Goal: Task Accomplishment & Management: Use online tool/utility

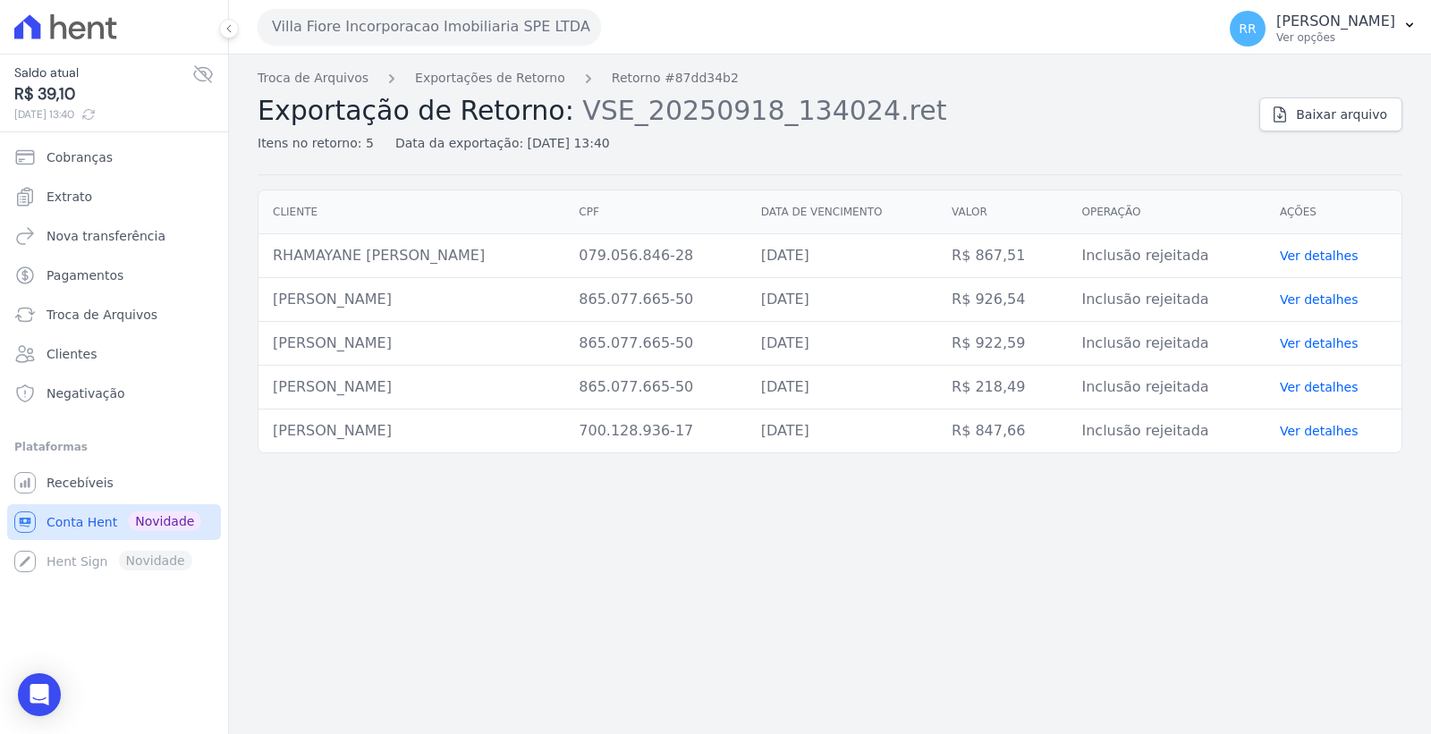
click at [91, 515] on span "Conta Hent" at bounding box center [82, 522] width 71 height 18
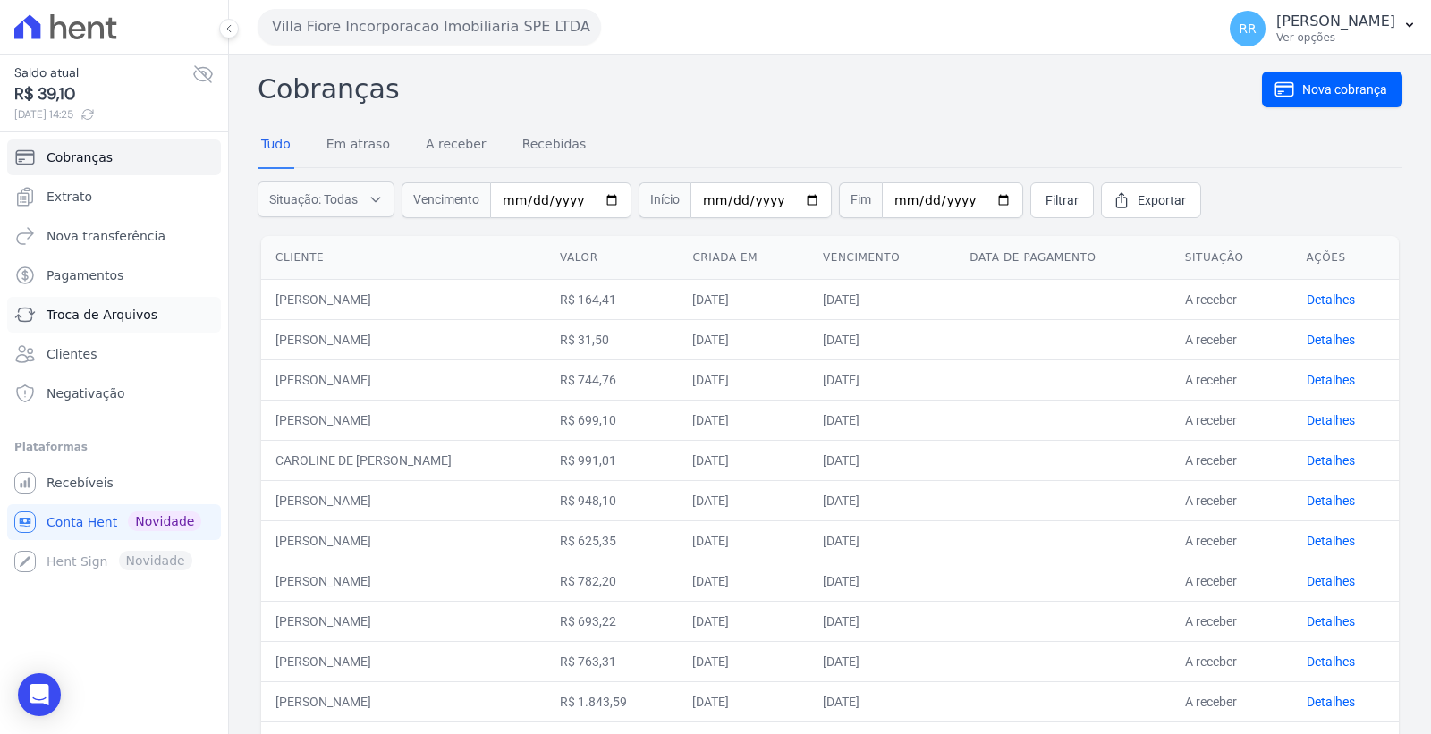
click at [136, 314] on span "Troca de Arquivos" at bounding box center [102, 315] width 111 height 18
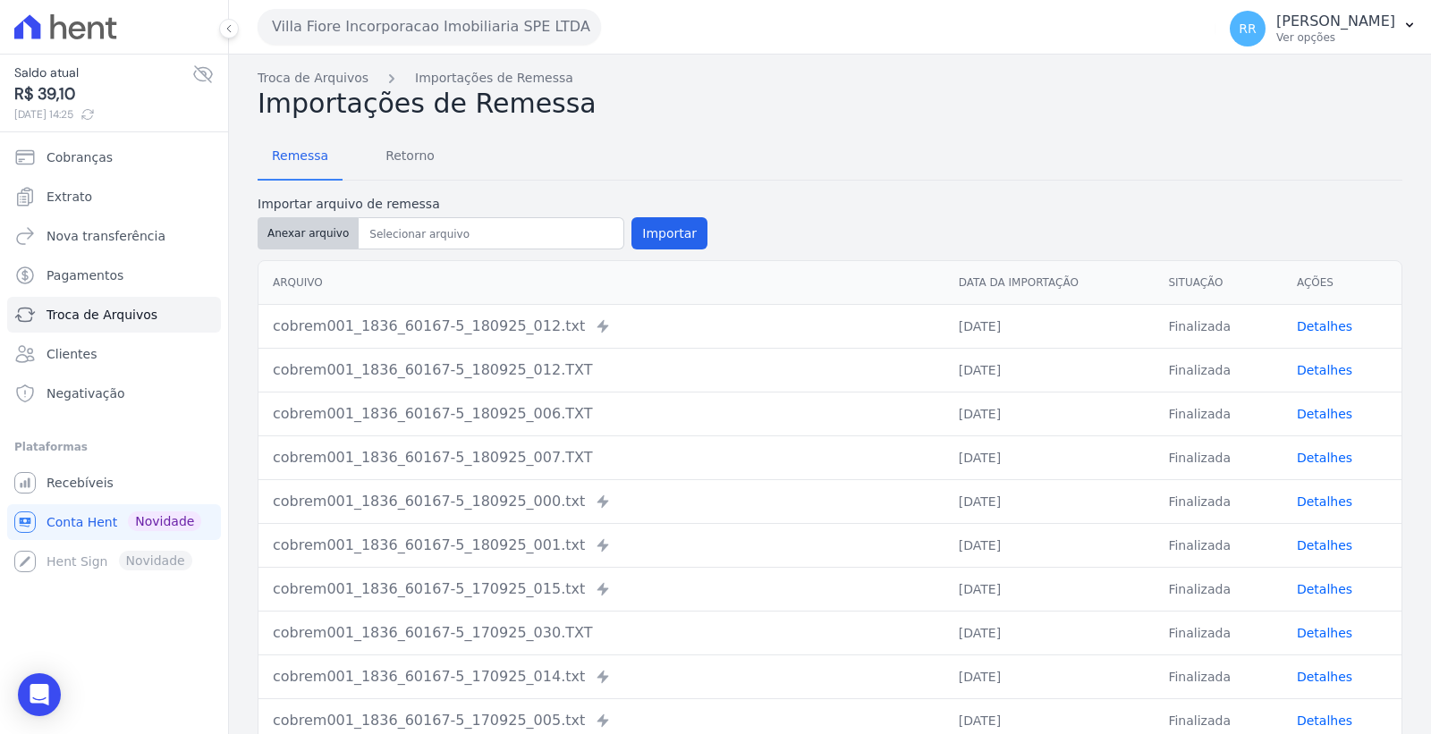
click at [307, 239] on button "Anexar arquivo" at bounding box center [308, 233] width 101 height 32
type input "cobrem001_1836_60167-5_180925_009.TXT"
click at [644, 230] on button "Importar" at bounding box center [669, 233] width 76 height 32
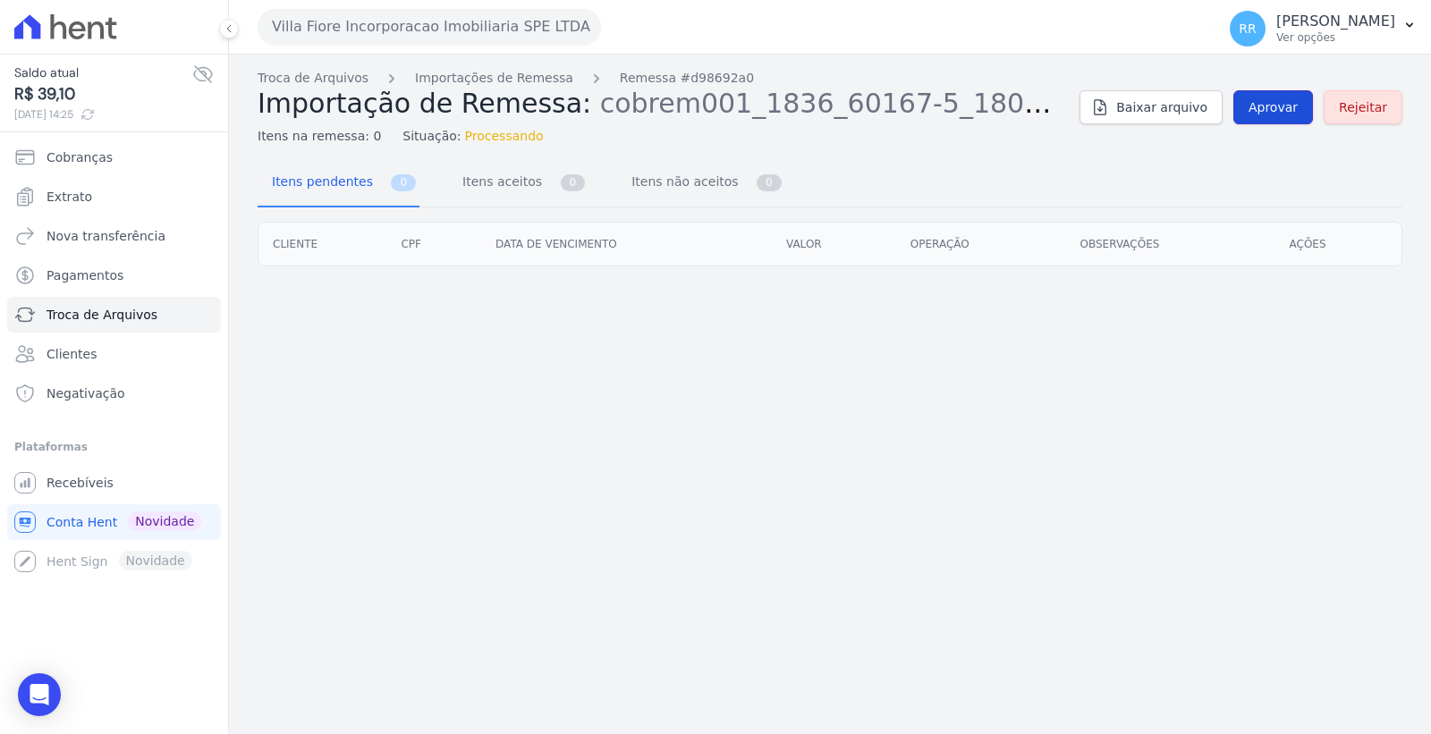
click at [1277, 95] on link "Aprovar" at bounding box center [1273, 107] width 80 height 34
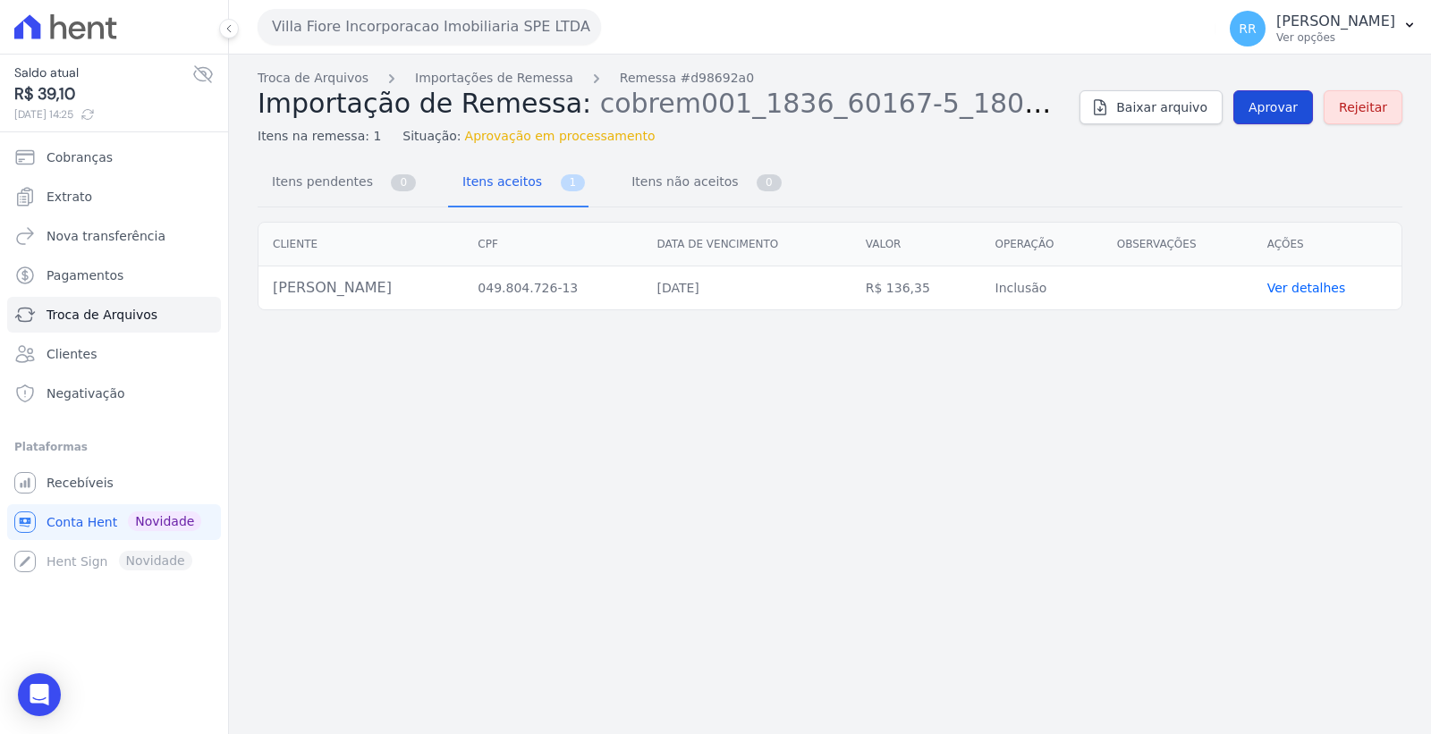
click at [1285, 109] on span "Aprovar" at bounding box center [1272, 107] width 49 height 18
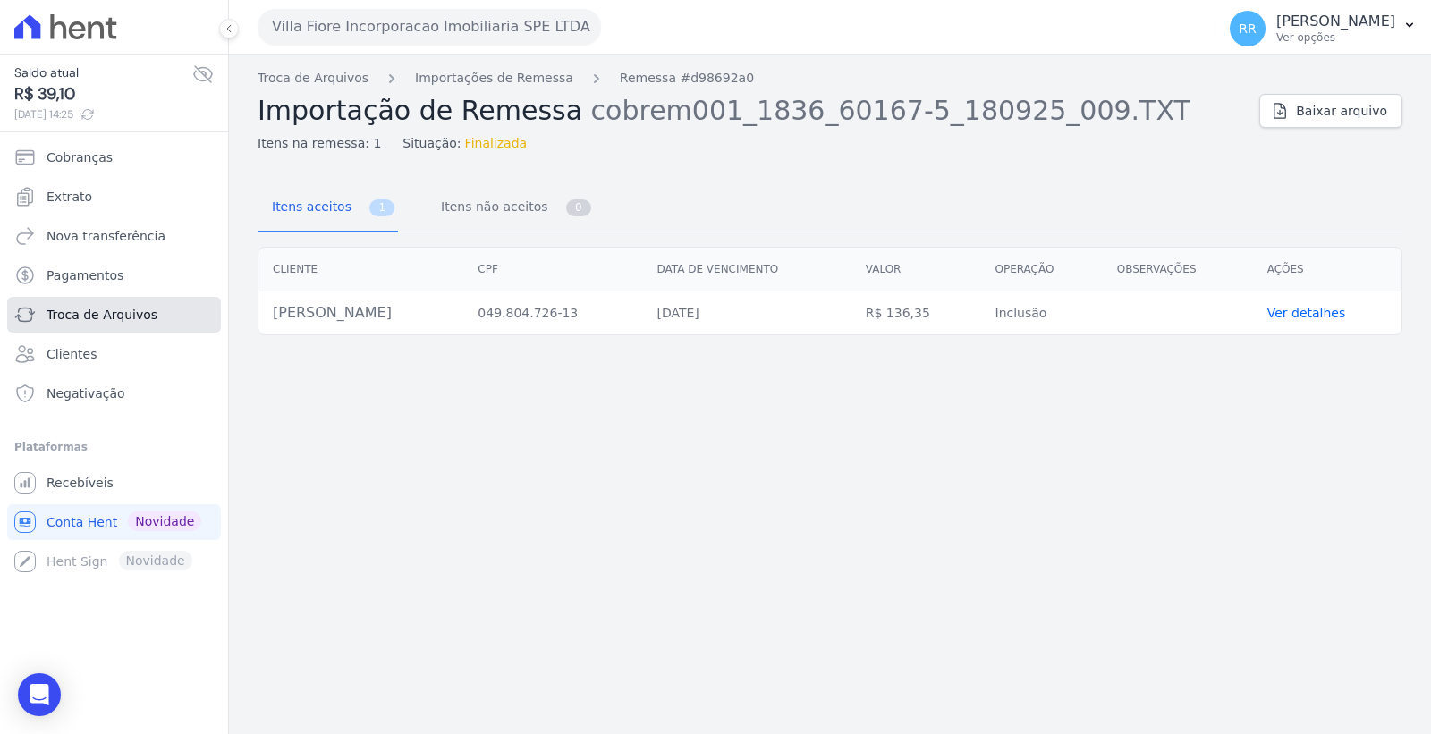
click at [96, 308] on span "Troca de Arquivos" at bounding box center [102, 315] width 111 height 18
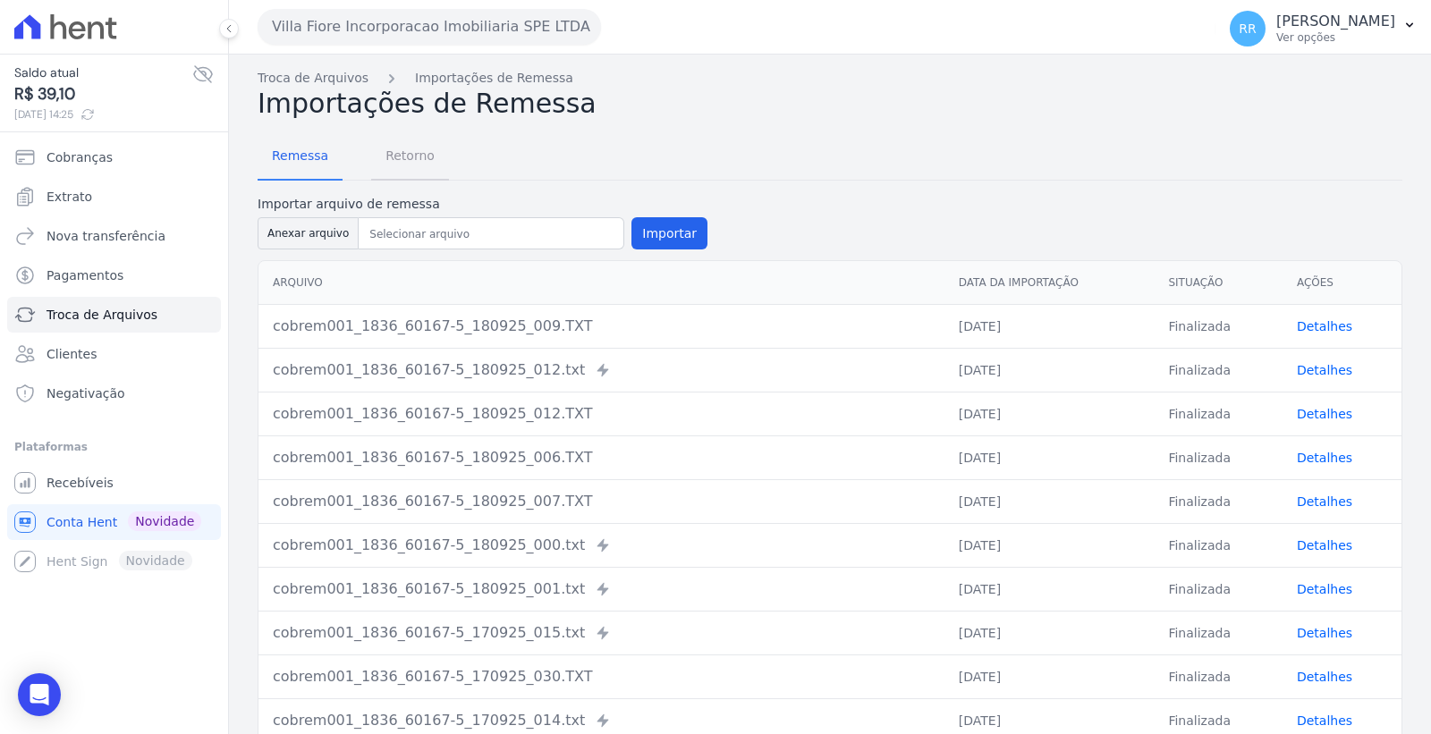
click at [410, 152] on span "Retorno" at bounding box center [410, 156] width 71 height 36
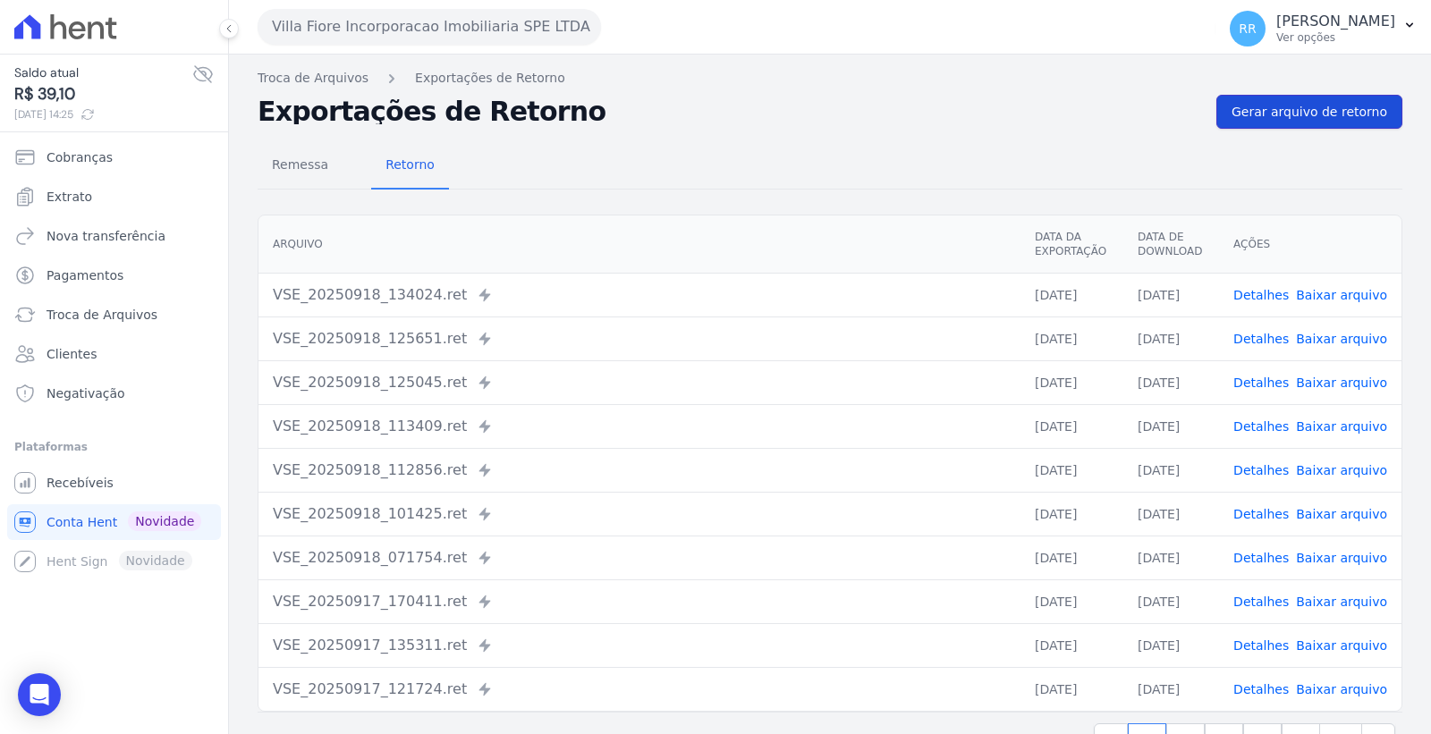
click at [1298, 112] on span "Gerar arquivo de retorno" at bounding box center [1310, 112] width 156 height 18
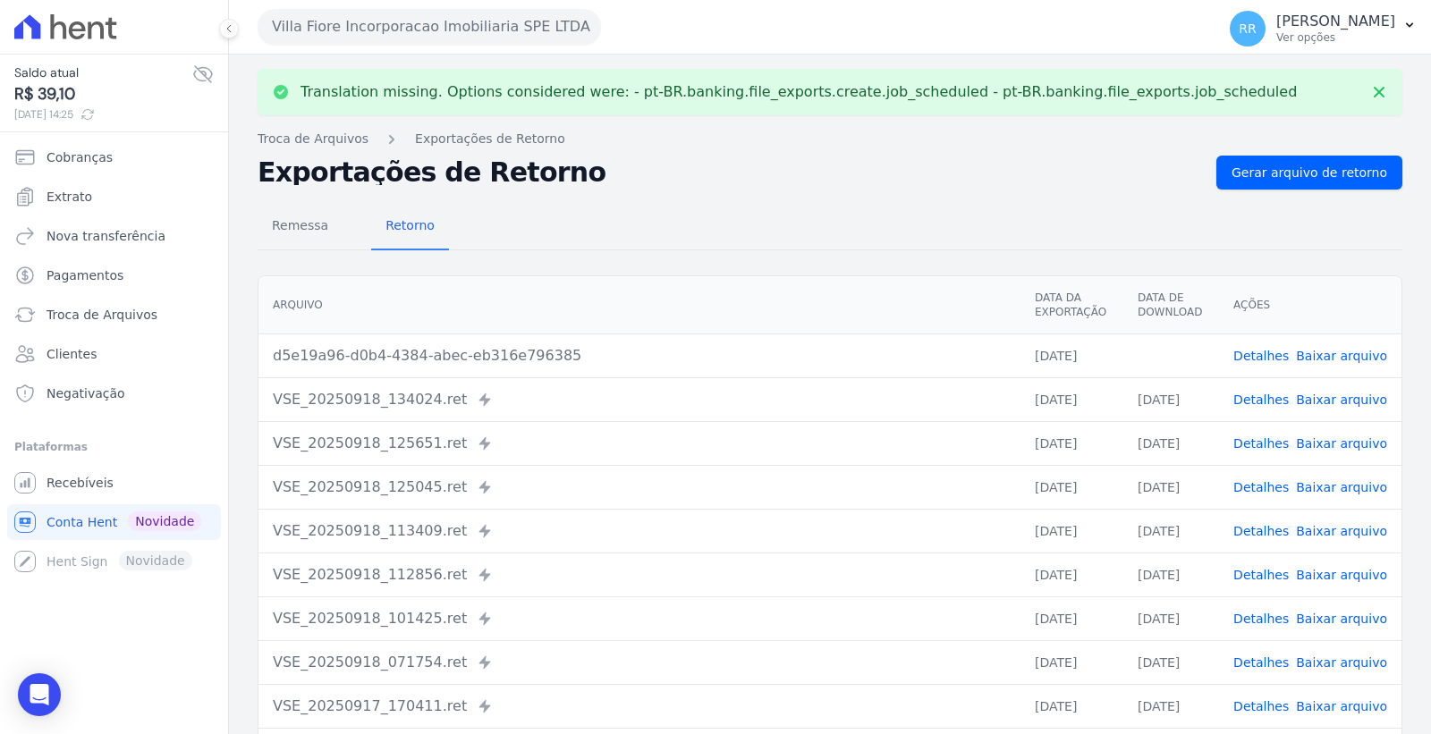
click at [1335, 354] on link "Baixar arquivo" at bounding box center [1341, 356] width 91 height 14
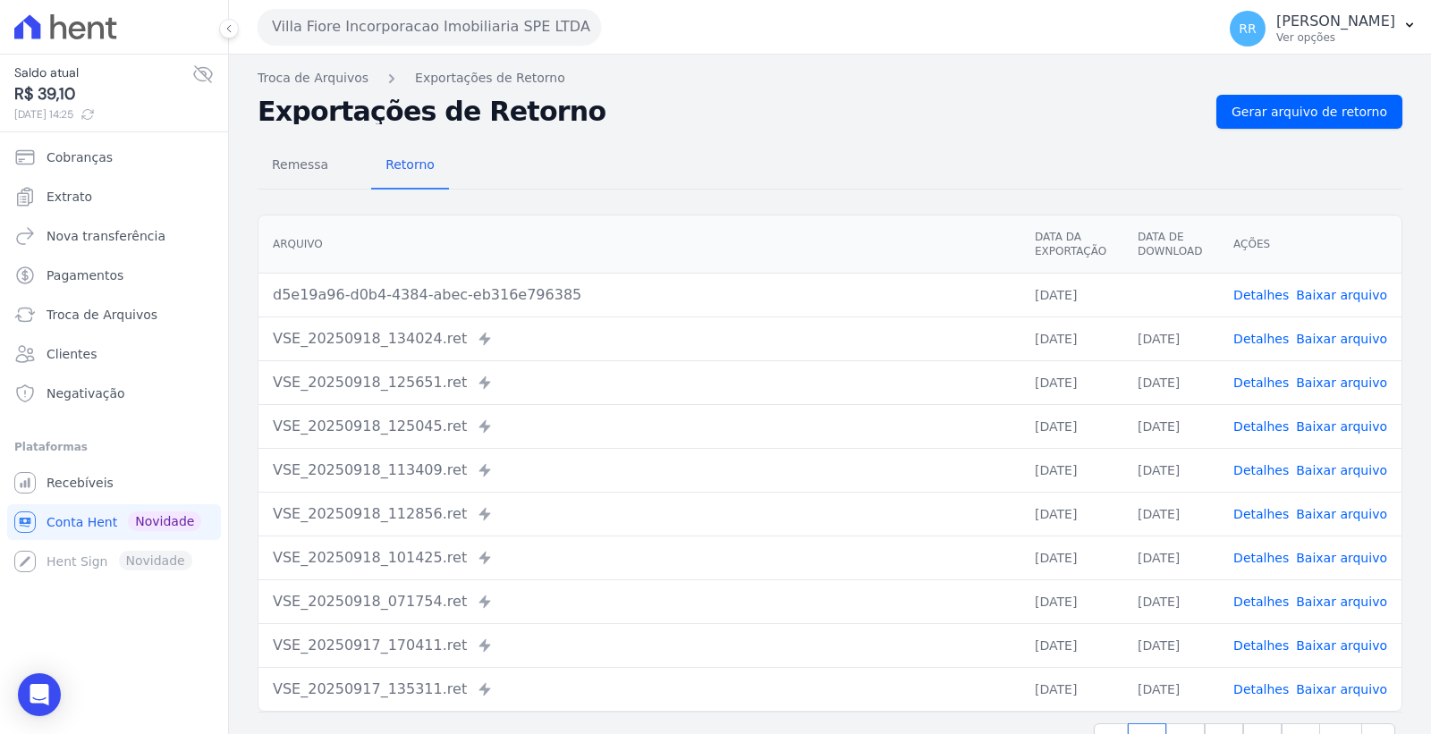
click at [474, 30] on button "Villa Fiore Incorporacao Imobiliaria SPE LTDA" at bounding box center [429, 27] width 343 height 36
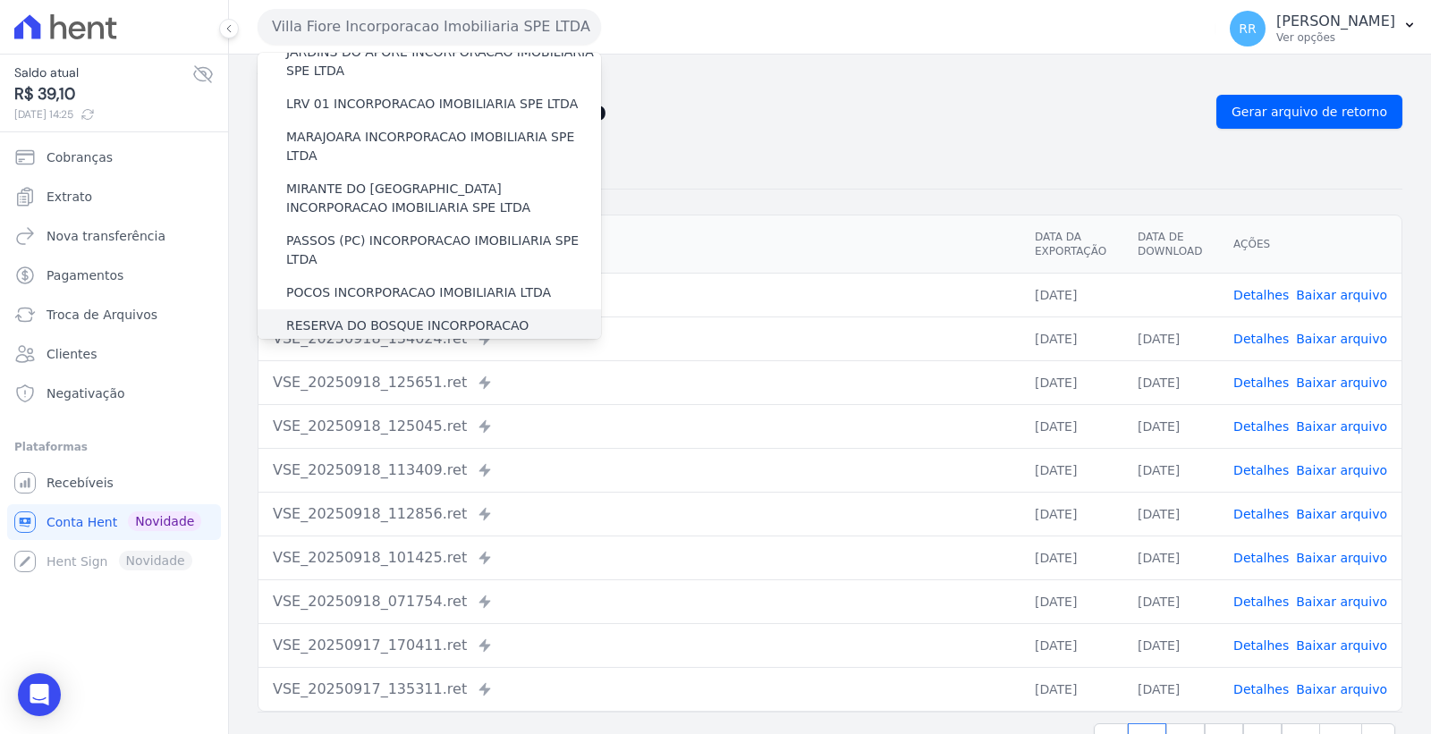
scroll to position [496, 0]
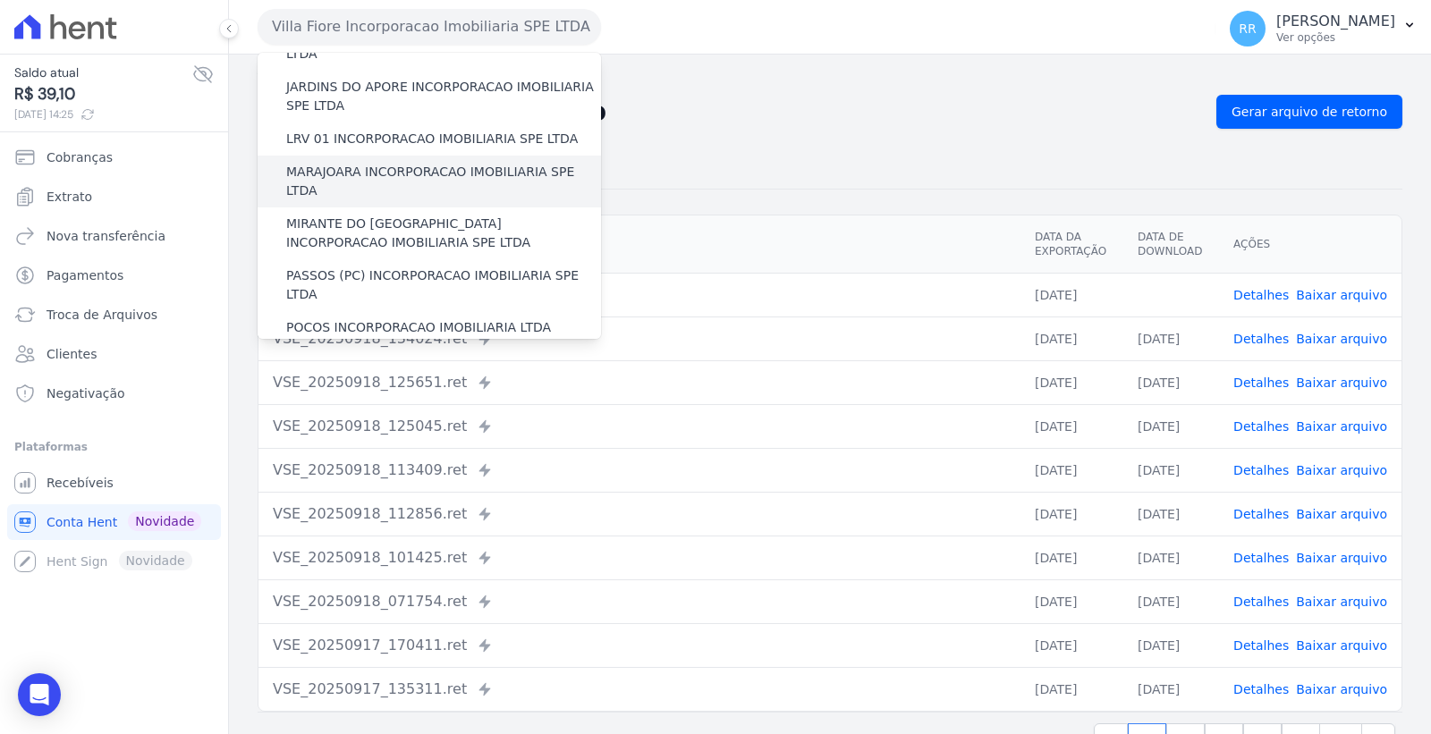
click at [440, 163] on label "MARAJOARA INCORPORACAO IMOBILIARIA SPE LTDA" at bounding box center [443, 182] width 315 height 38
click at [0, 0] on input "MARAJOARA INCORPORACAO IMOBILIARIA SPE LTDA" at bounding box center [0, 0] width 0 height 0
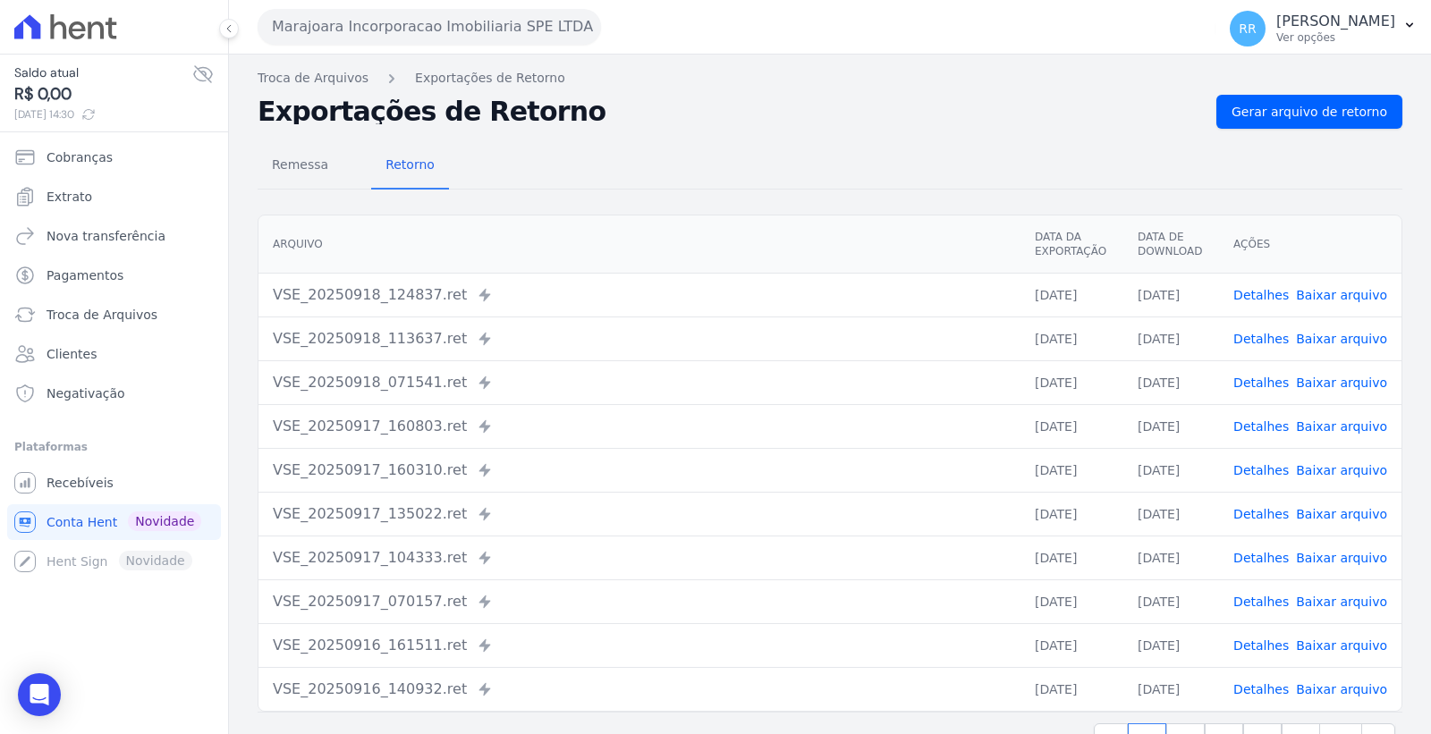
click at [1274, 288] on link "Detalhes" at bounding box center [1260, 295] width 55 height 14
click at [1264, 336] on link "Detalhes" at bounding box center [1260, 339] width 55 height 14
click at [1257, 382] on link "Detalhes" at bounding box center [1260, 383] width 55 height 14
